Goal: Check status: Check status

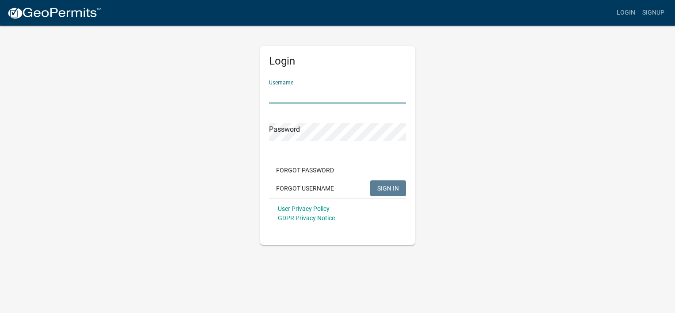
click at [304, 94] on input "Username" at bounding box center [337, 94] width 137 height 18
type input "d"
click at [370, 180] on button "SIGN IN" at bounding box center [388, 188] width 36 height 16
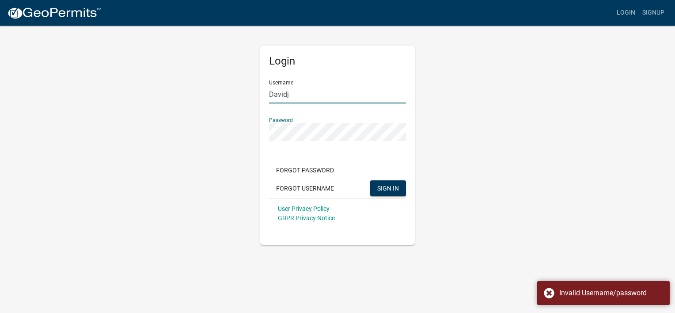
click at [295, 94] on input "Davidj" at bounding box center [337, 94] width 137 height 18
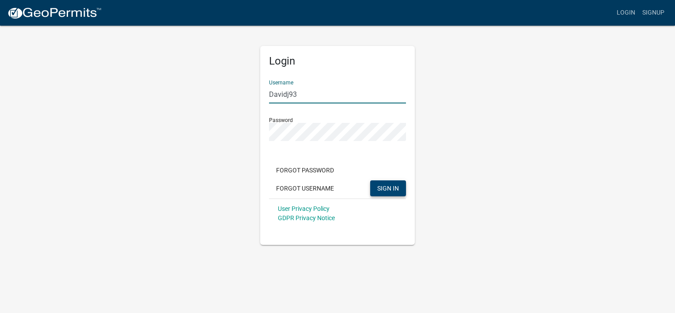
type input "Davidj93"
click at [388, 189] on span "SIGN IN" at bounding box center [388, 187] width 22 height 7
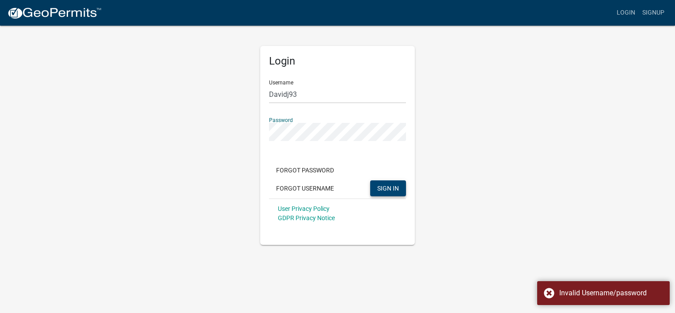
click at [370, 180] on button "SIGN IN" at bounding box center [388, 188] width 36 height 16
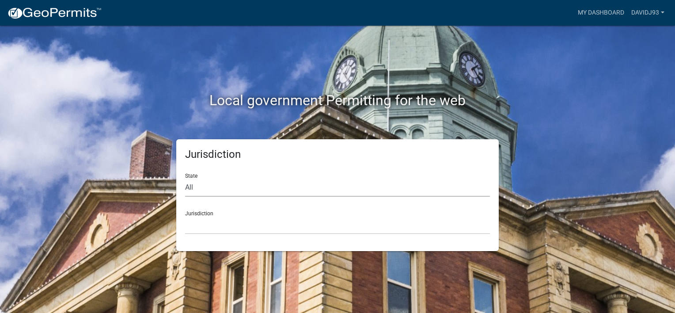
click at [203, 189] on select "All [US_STATE] [US_STATE] [US_STATE] [US_STATE] [US_STATE] [US_STATE] [US_STATE…" at bounding box center [337, 188] width 305 height 18
select select "[US_STATE]"
click at [185, 179] on select "All [US_STATE] [US_STATE] [US_STATE] [US_STATE] [US_STATE] [US_STATE] [US_STATE…" at bounding box center [337, 188] width 305 height 18
click at [242, 223] on select "City of [GEOGRAPHIC_DATA], [US_STATE] City of [GEOGRAPHIC_DATA], [US_STATE] Cit…" at bounding box center [337, 225] width 305 height 18
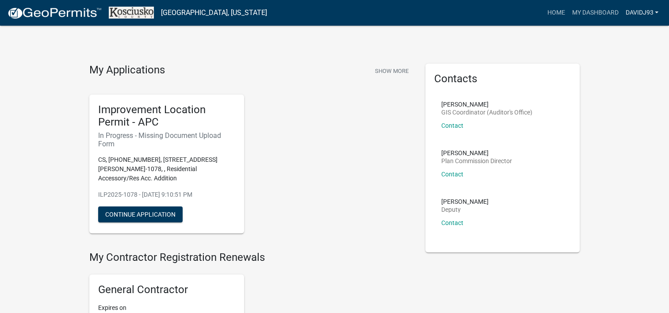
click at [638, 12] on link "Davidj93" at bounding box center [641, 12] width 40 height 17
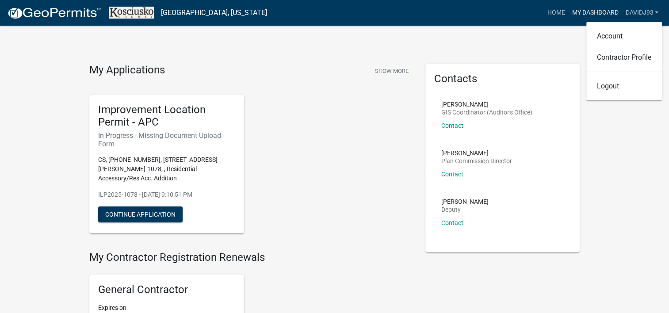
click at [601, 11] on link "My Dashboard" at bounding box center [594, 12] width 53 height 17
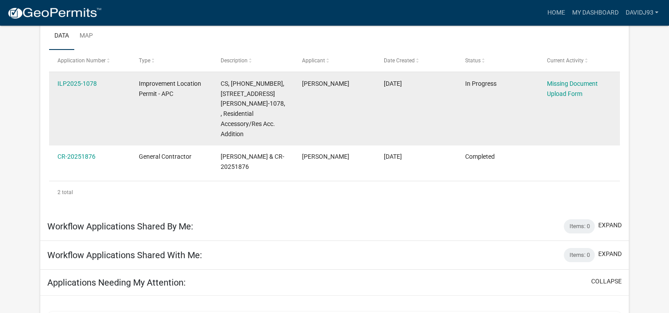
scroll to position [132, 0]
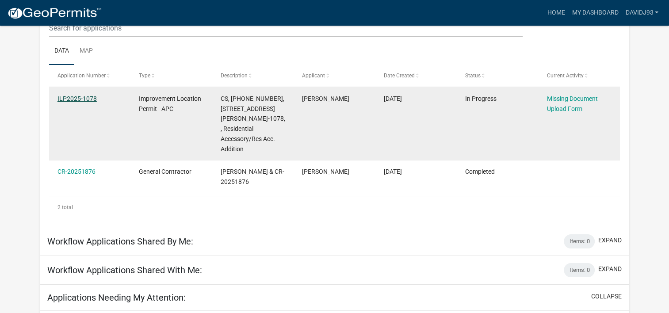
click at [79, 96] on link "ILP2025-1078" at bounding box center [76, 98] width 39 height 7
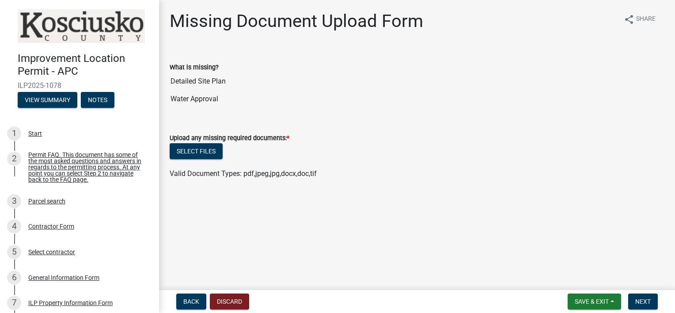
click at [371, 138] on div "Upload any missing required documents: *" at bounding box center [417, 138] width 495 height 11
click at [279, 175] on span "Valid Document Types: pdf,jpeg,jpg,docx,doc,tif" at bounding box center [243, 173] width 147 height 8
